Goal: Task Accomplishment & Management: Use online tool/utility

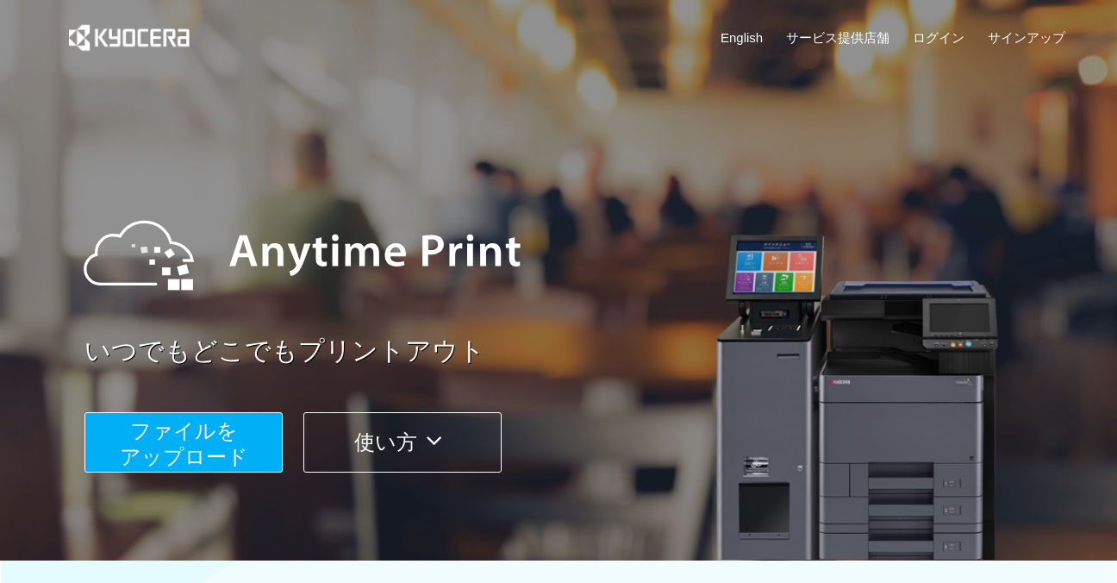
click at [191, 435] on span "ファイルを ​​アップロード" at bounding box center [184, 443] width 128 height 49
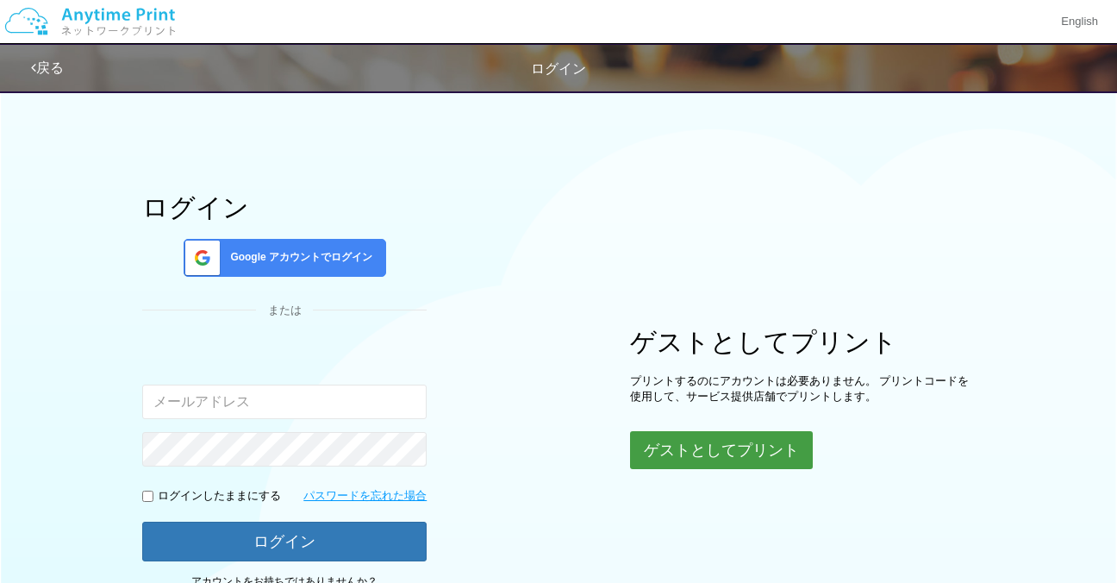
click at [739, 446] on button "ゲストとしてプリント" at bounding box center [721, 450] width 183 height 38
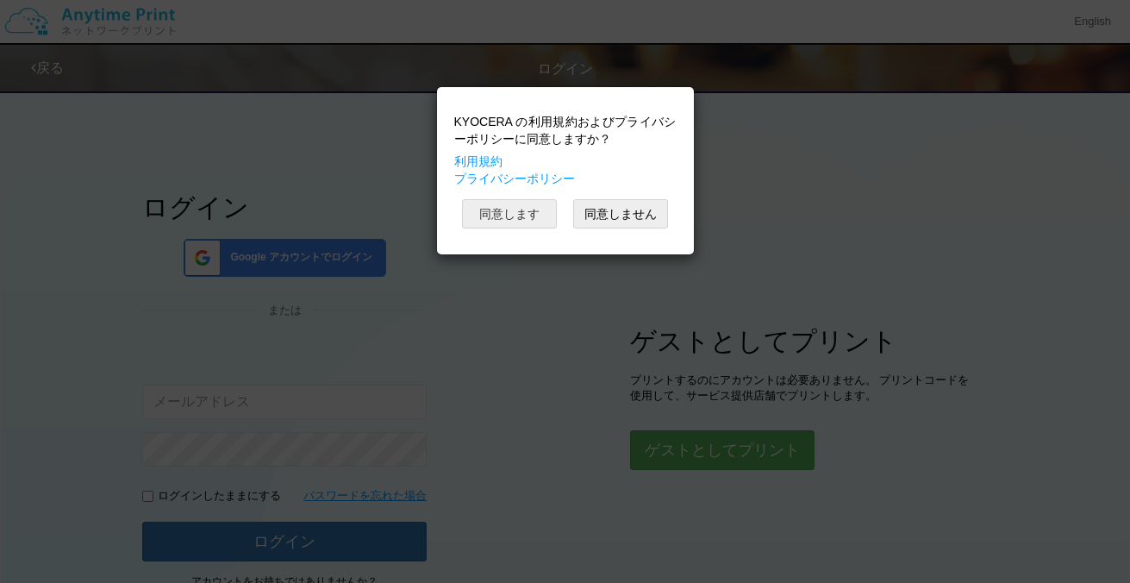
click at [490, 209] on button "同意します" at bounding box center [509, 213] width 95 height 29
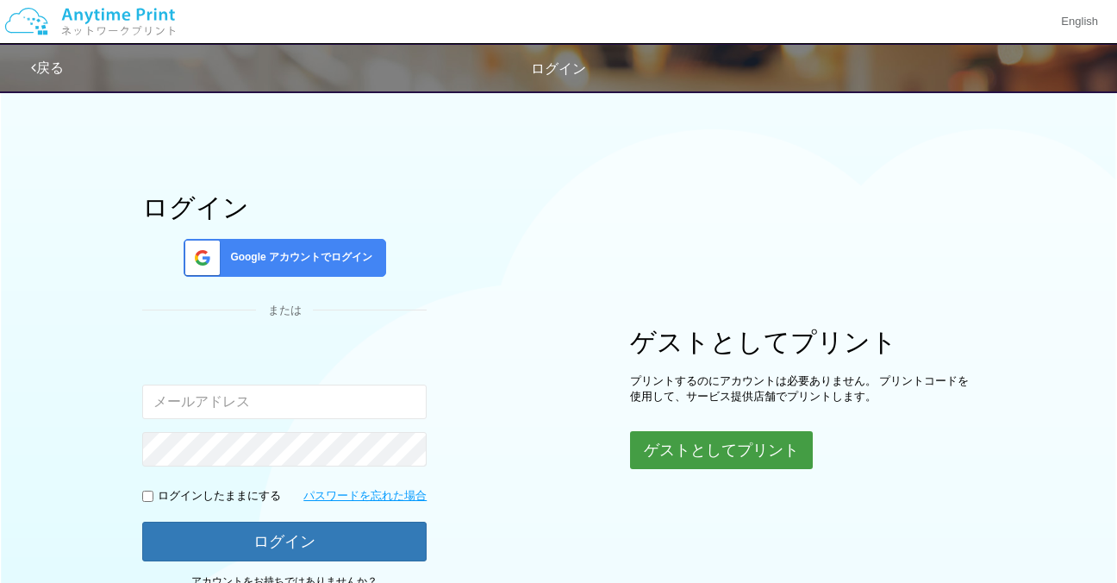
click at [693, 443] on button "ゲストとしてプリント" at bounding box center [721, 450] width 183 height 38
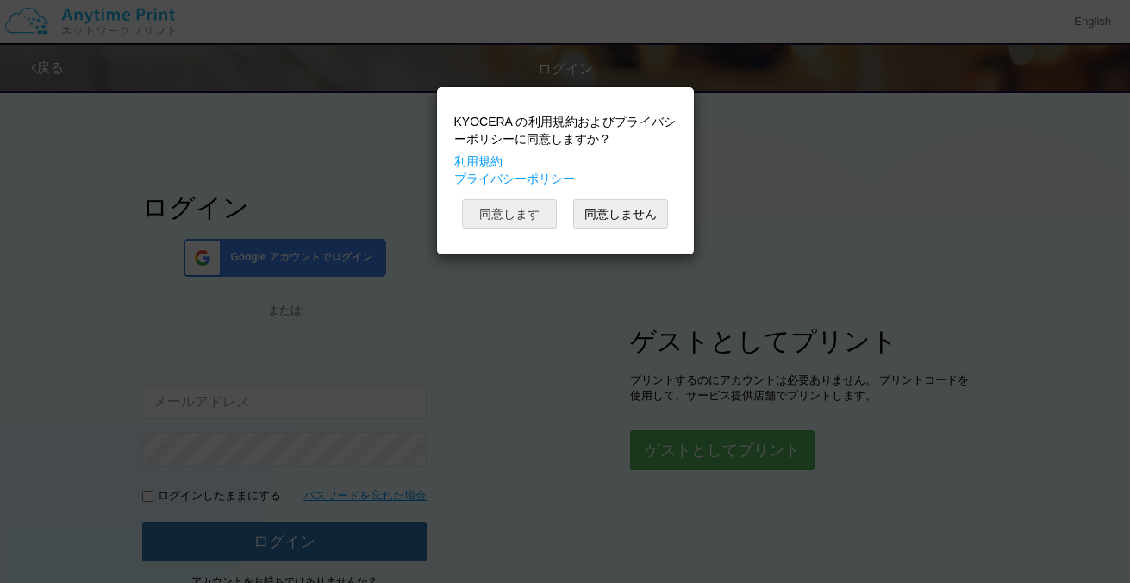
click at [489, 217] on button "同意します" at bounding box center [509, 213] width 95 height 29
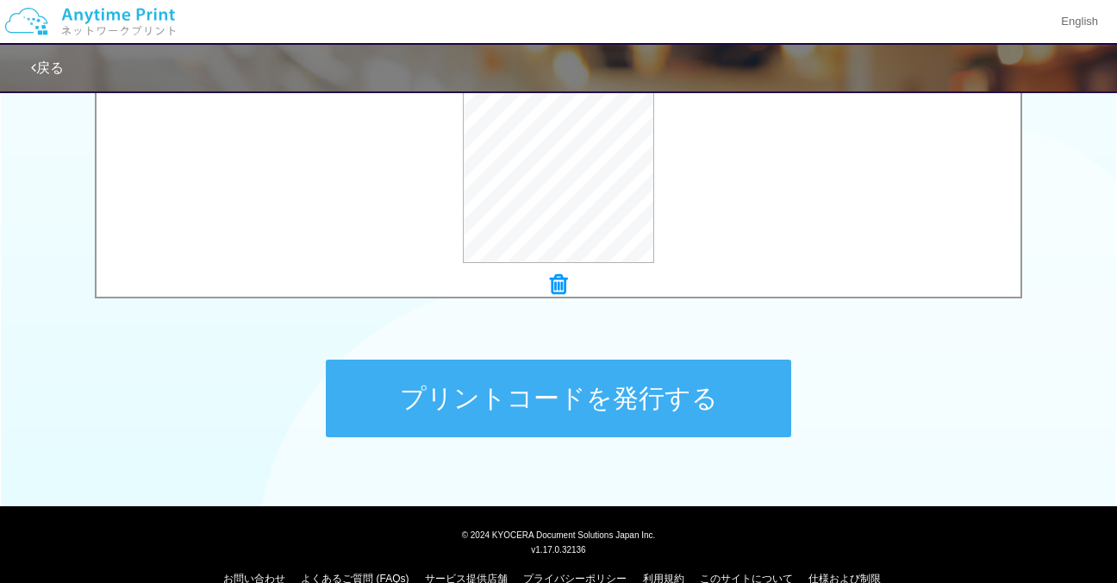
scroll to position [728, 0]
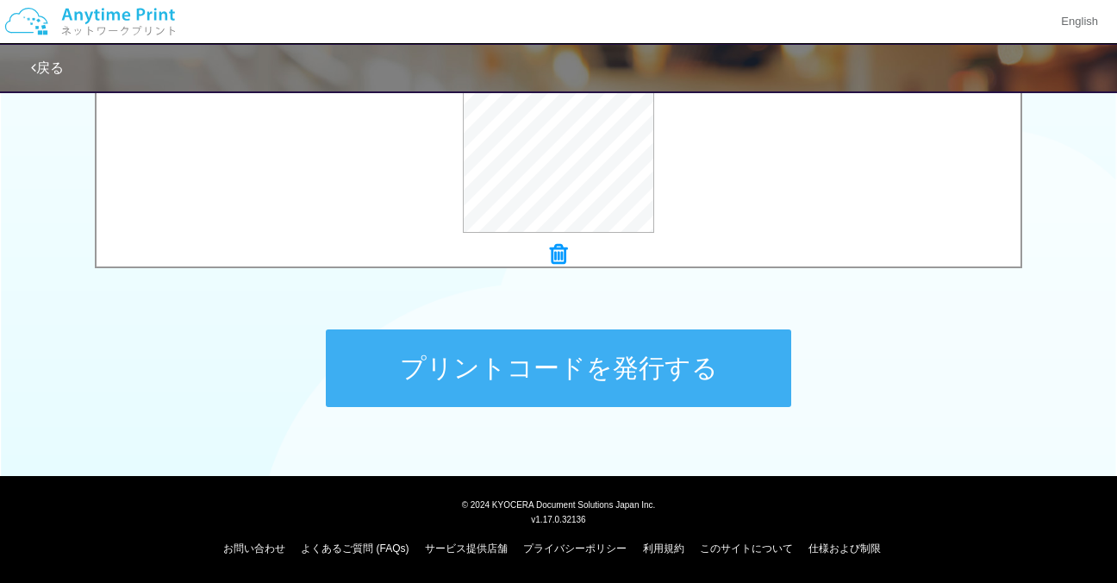
click at [664, 377] on button "プリントコードを発行する" at bounding box center [558, 368] width 465 height 78
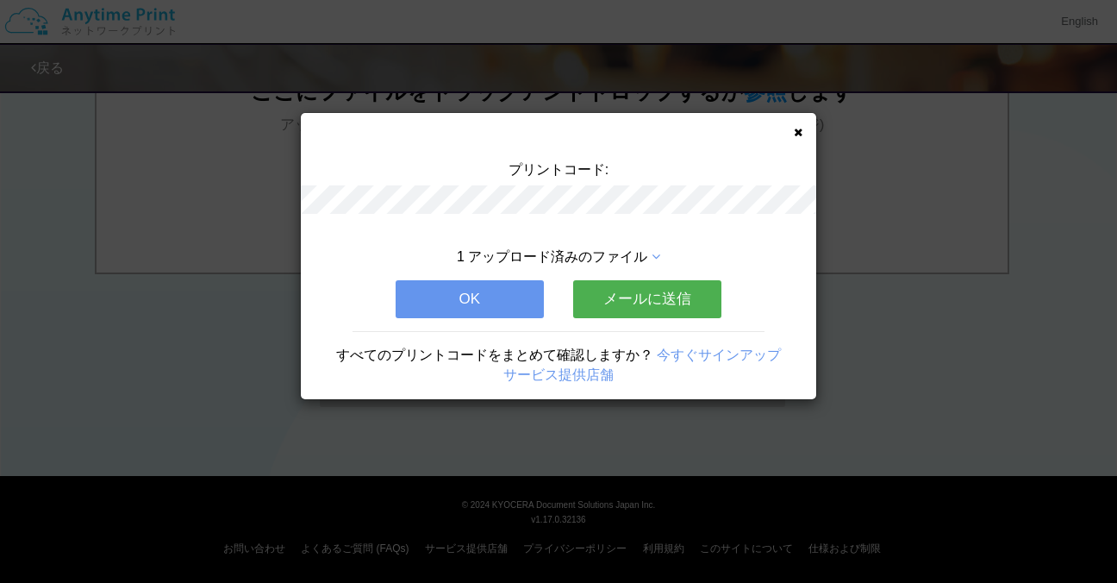
scroll to position [0, 0]
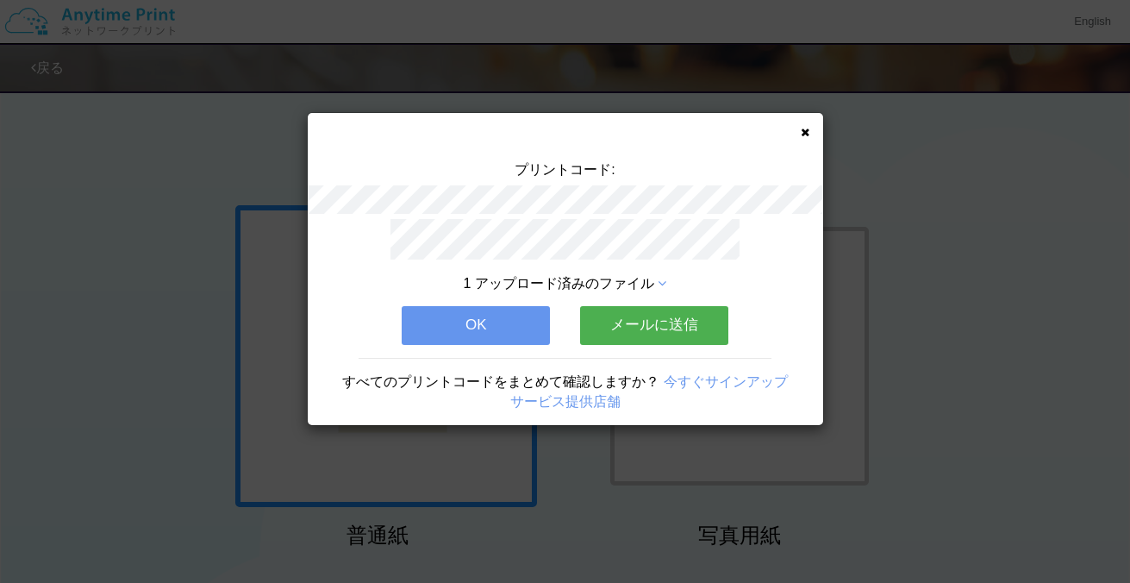
click at [603, 474] on div "プリントコード: 1 アップロード済みのファイル OK メールに送信 すべてのプリントコードをまとめて確認しますか？ 今すぐサインアップ サービス提供店舗" at bounding box center [565, 291] width 1130 height 583
click at [921, 264] on div "プリントコード: 1 アップロード済みのファイル OK メールに送信 すべてのプリントコードをまとめて確認しますか？ 今すぐサインアップ サービス提供店舗" at bounding box center [565, 291] width 1130 height 583
click at [525, 330] on button "OK" at bounding box center [476, 325] width 148 height 38
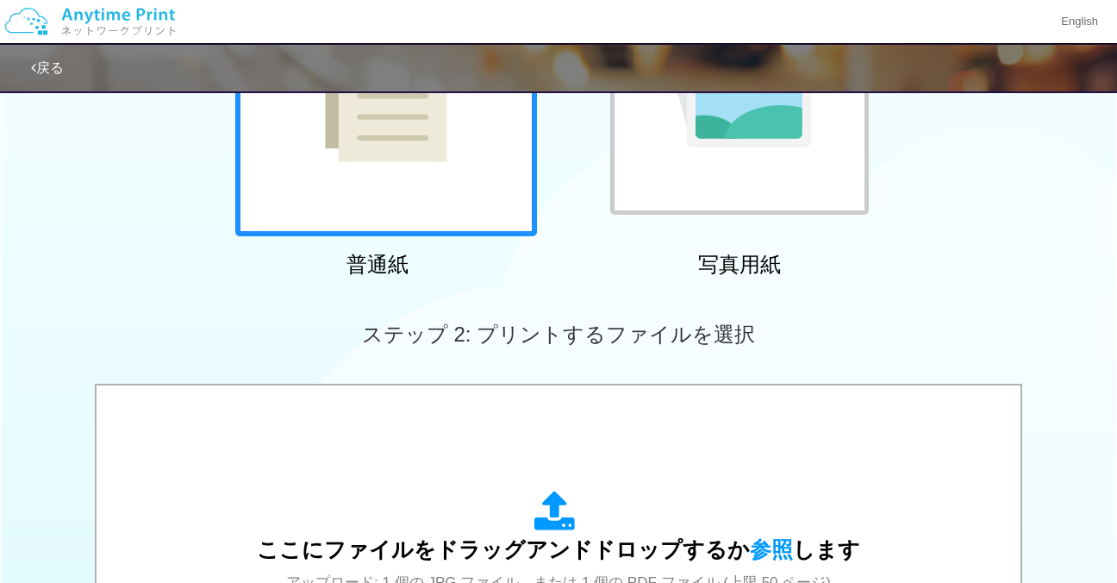
scroll to position [172, 0]
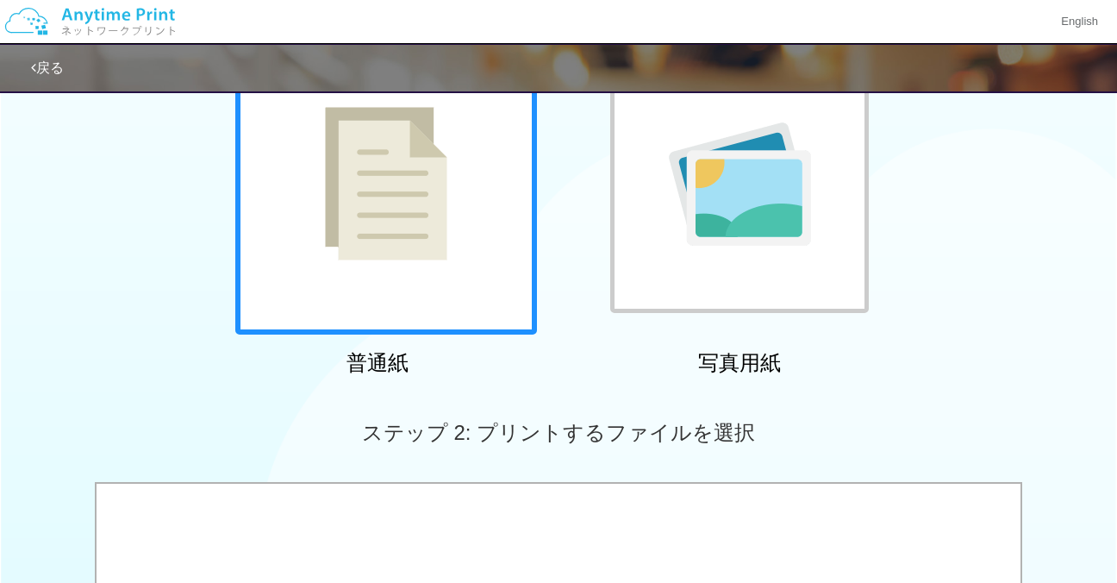
click at [459, 239] on div at bounding box center [386, 184] width 302 height 302
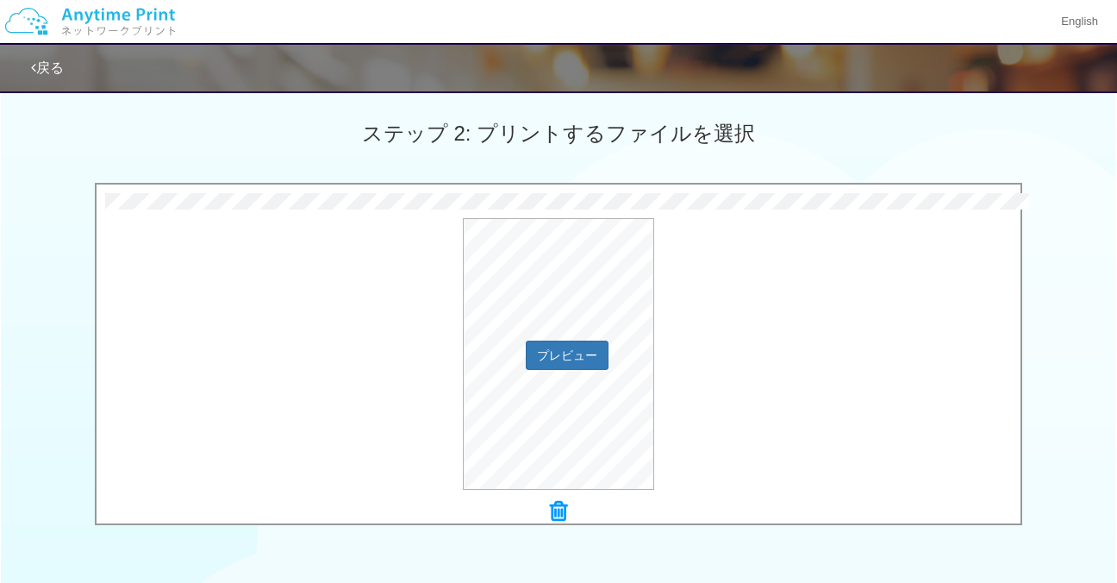
scroll to position [470, 0]
click at [562, 358] on button "プレビュー" at bounding box center [566, 356] width 81 height 28
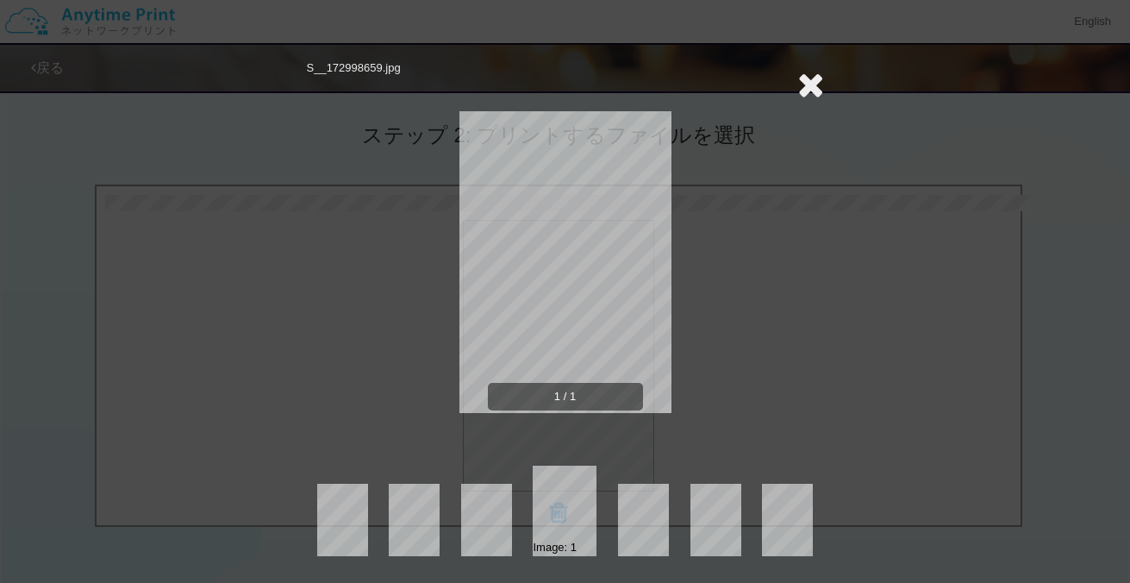
click at [815, 89] on icon at bounding box center [810, 84] width 27 height 34
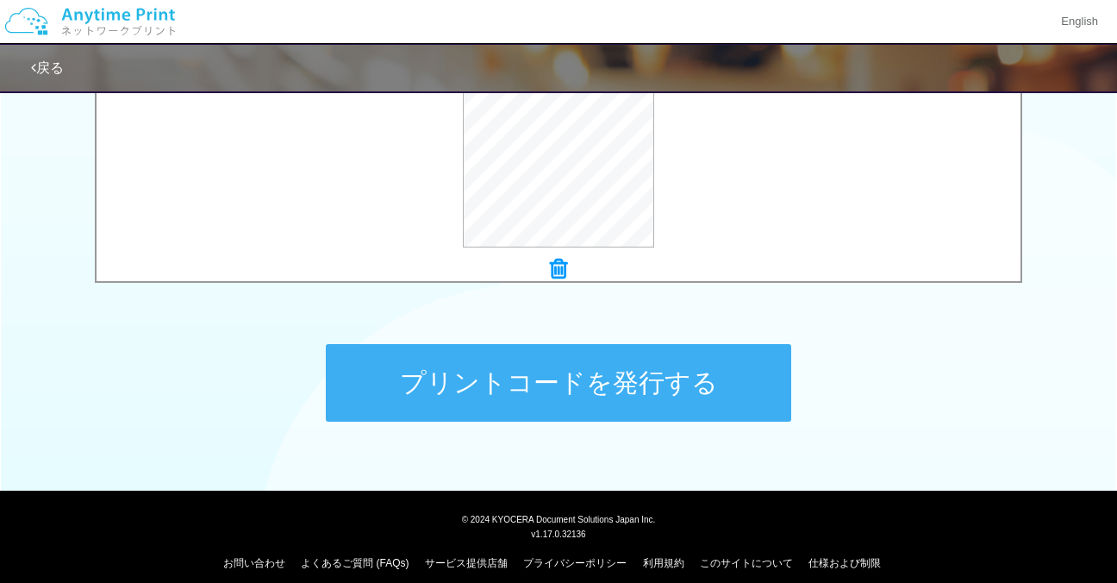
scroll to position [728, 0]
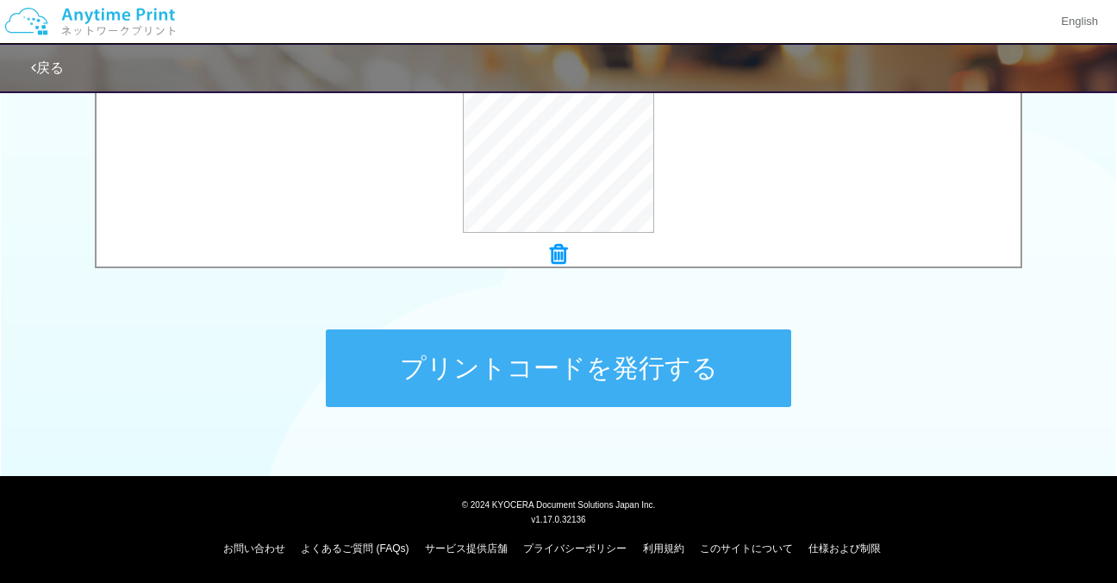
click at [472, 373] on button "プリントコードを発行する" at bounding box center [558, 368] width 465 height 78
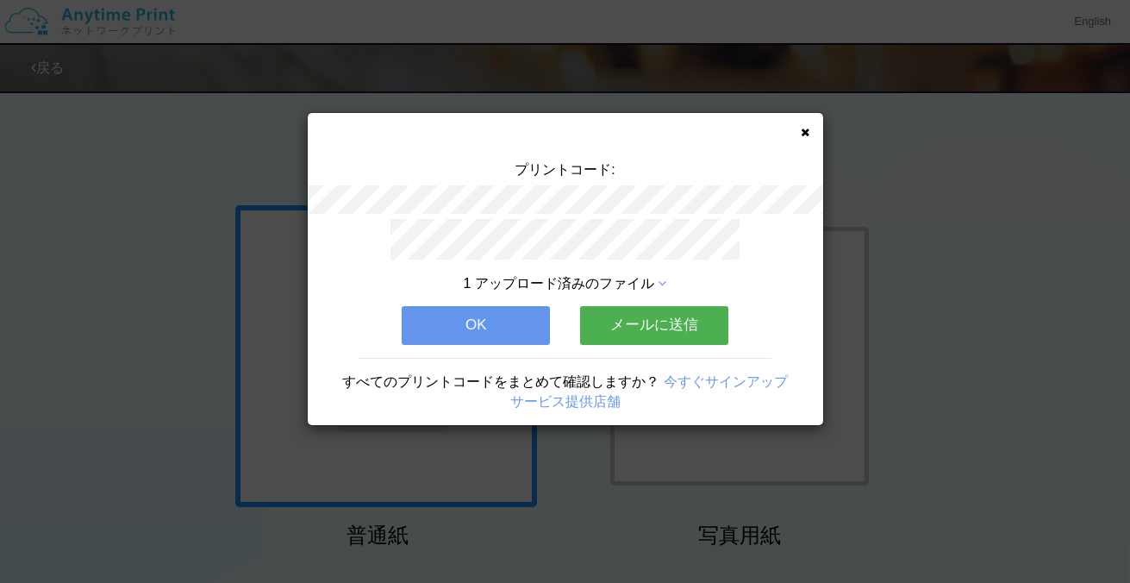
click at [811, 128] on div "プリントコード: 1 アップロード済みのファイル OK メールに送信 すべてのプリントコードをまとめて確認しますか？ 今すぐサインアップ サービス提供店舗" at bounding box center [565, 269] width 515 height 312
click at [804, 131] on icon at bounding box center [805, 132] width 9 height 11
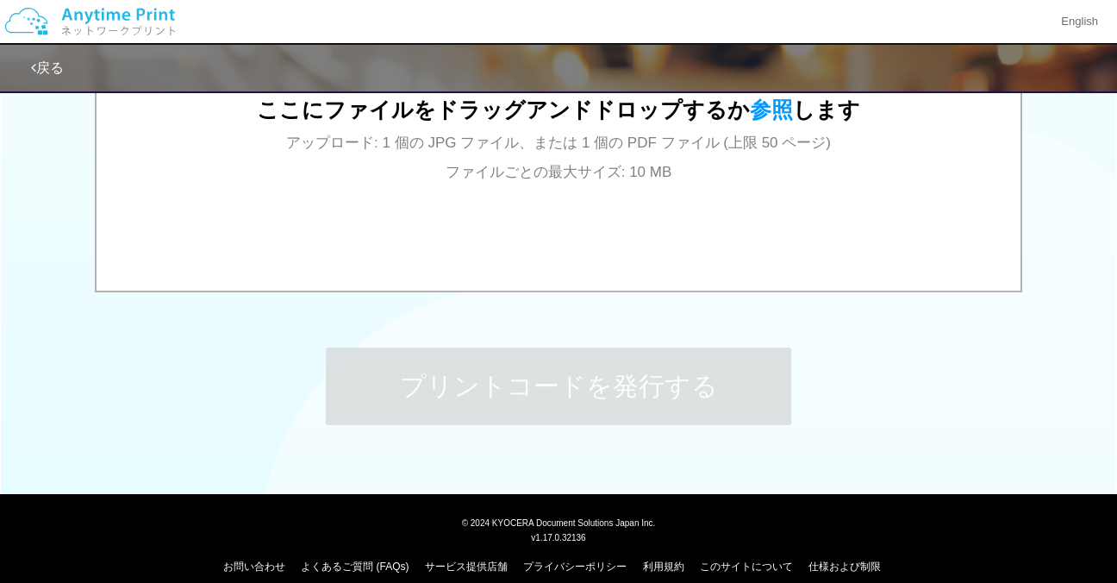
scroll to position [728, 0]
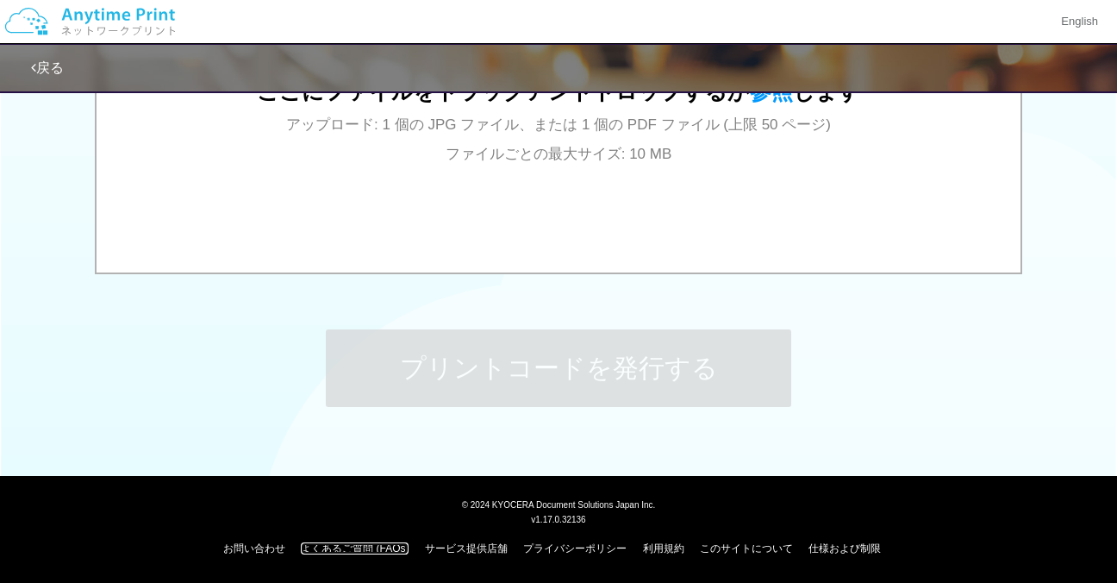
click at [334, 547] on link "よくあるご質問 (FAQs)" at bounding box center [355, 548] width 108 height 12
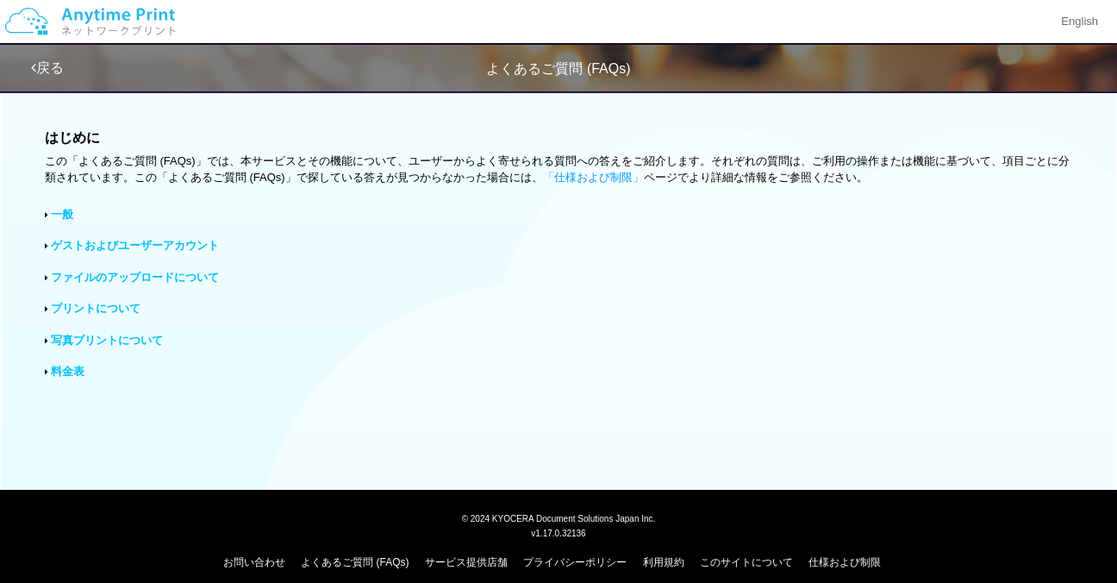
click at [78, 370] on link "料金表" at bounding box center [68, 371] width 34 height 13
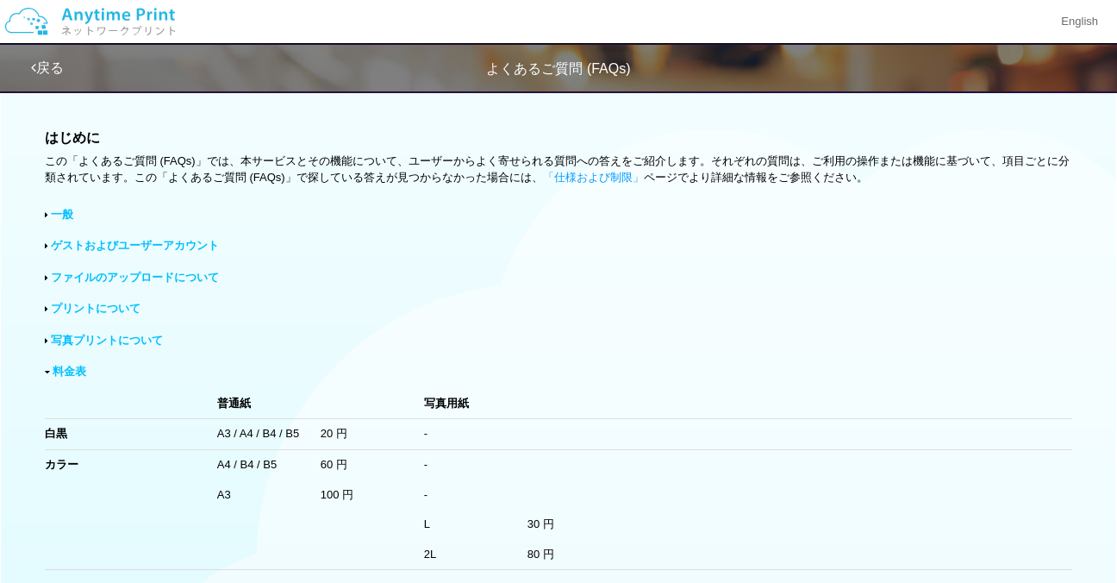
click at [115, 343] on link "写真プリントについて" at bounding box center [107, 340] width 112 height 13
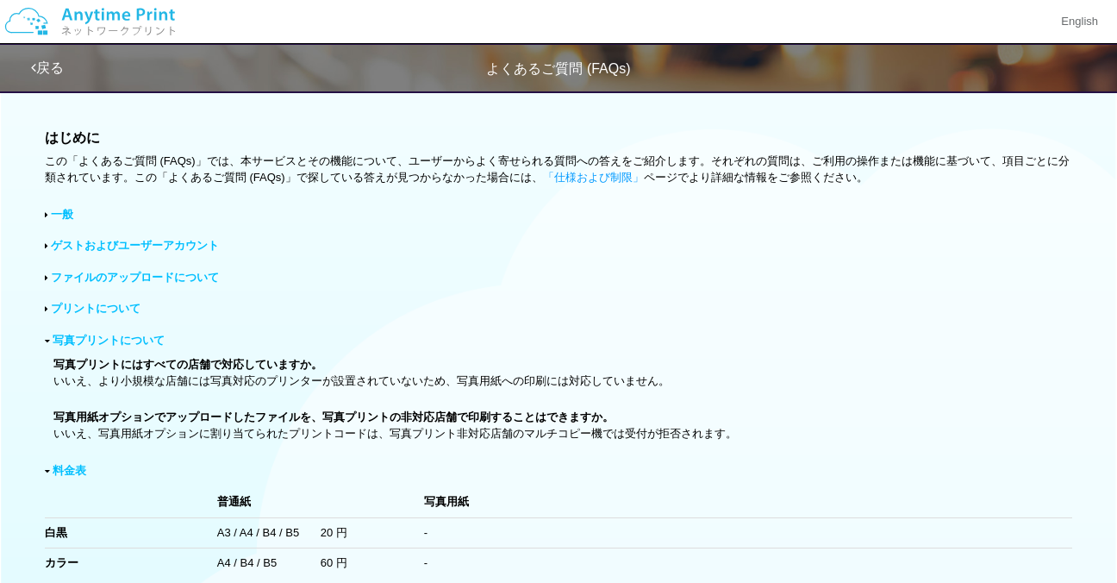
click at [113, 308] on link "プリントについて" at bounding box center [96, 308] width 90 height 13
